Goal: Entertainment & Leisure: Consume media (video, audio)

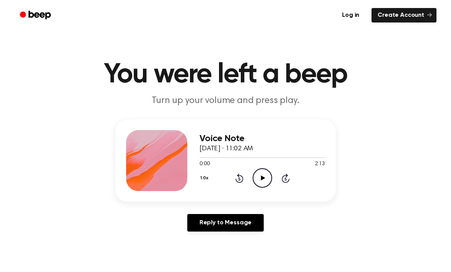
click at [265, 177] on icon "Play Audio" at bounding box center [261, 177] width 19 height 19
click at [263, 180] on icon at bounding box center [261, 178] width 3 height 5
click at [262, 175] on icon "Play Audio" at bounding box center [261, 177] width 19 height 19
click at [202, 166] on span "0:13" at bounding box center [204, 164] width 10 height 8
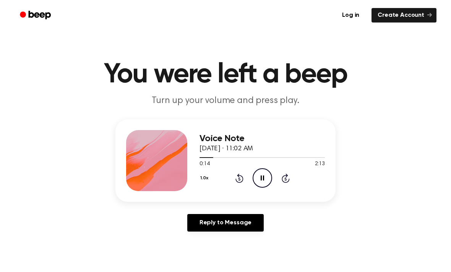
click at [207, 166] on span "0:14" at bounding box center [204, 164] width 10 height 8
drag, startPoint x: 209, startPoint y: 165, endPoint x: 200, endPoint y: 165, distance: 9.2
click at [200, 165] on span "0:17" at bounding box center [204, 164] width 10 height 8
click at [265, 176] on icon "Pause Audio" at bounding box center [261, 177] width 19 height 19
click at [266, 179] on icon "Play Audio" at bounding box center [261, 177] width 19 height 19
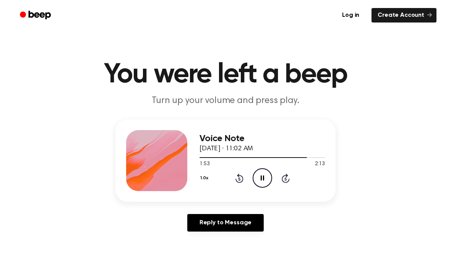
click at [264, 181] on icon "Pause Audio" at bounding box center [261, 177] width 19 height 19
